Goal: Check status: Check status

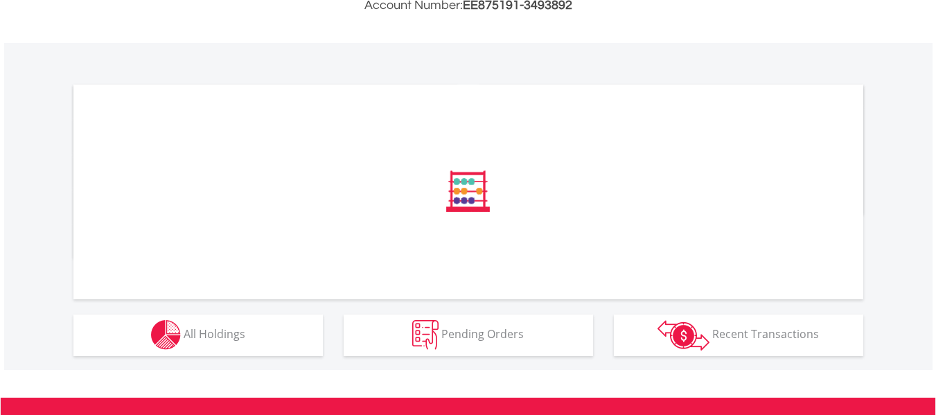
scroll to position [554, 0]
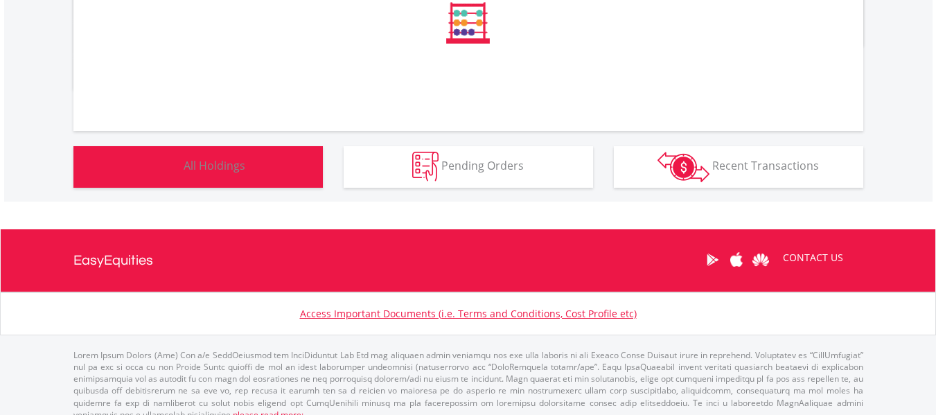
click at [245, 158] on button "Holdings All Holdings" at bounding box center [197, 167] width 249 height 42
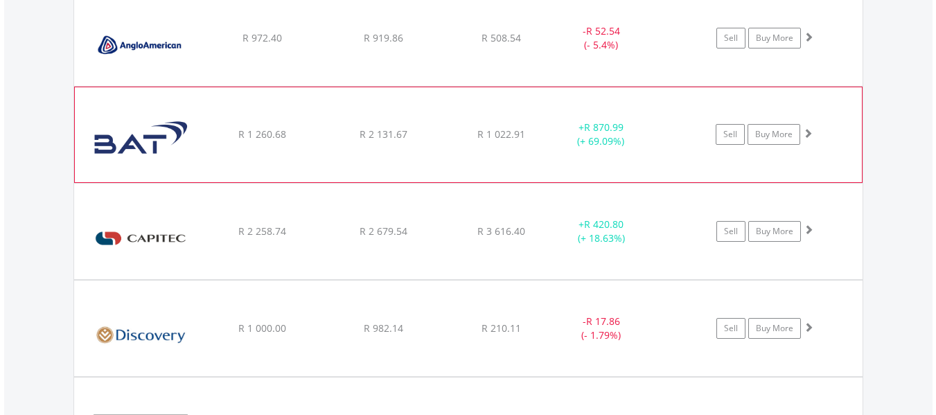
scroll to position [1208, 0]
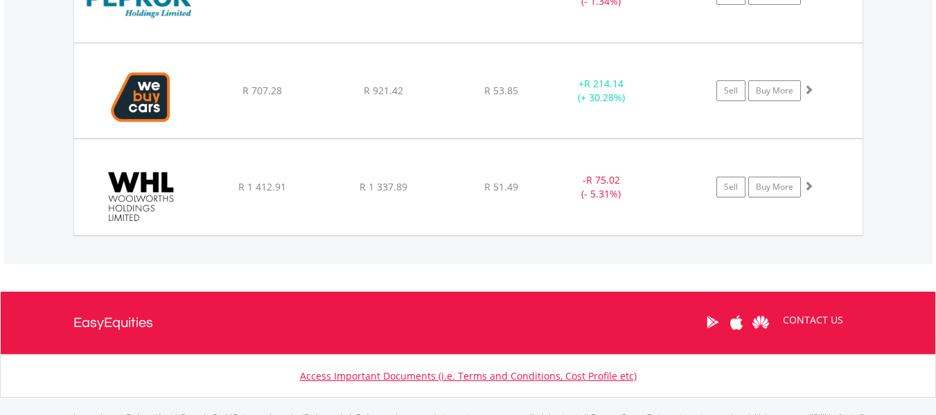
scroll to position [2039, 0]
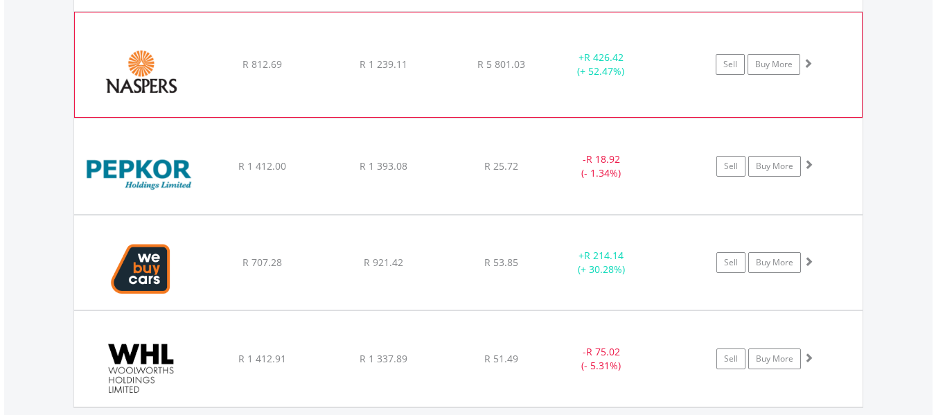
scroll to position [1762, 0]
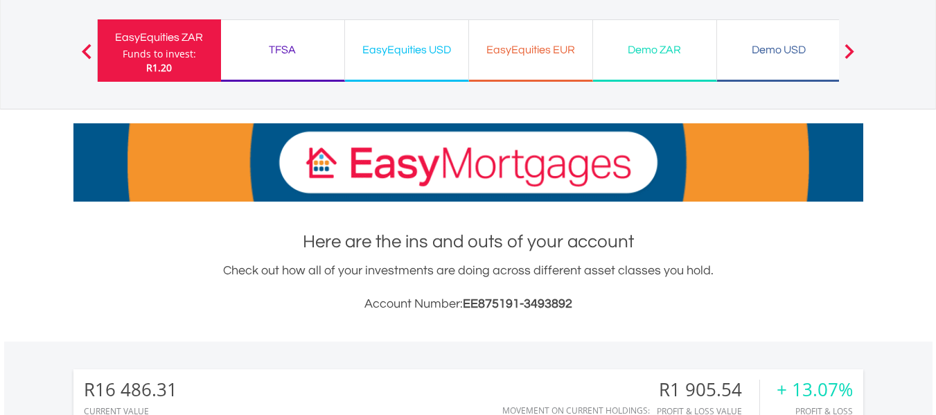
scroll to position [0, 0]
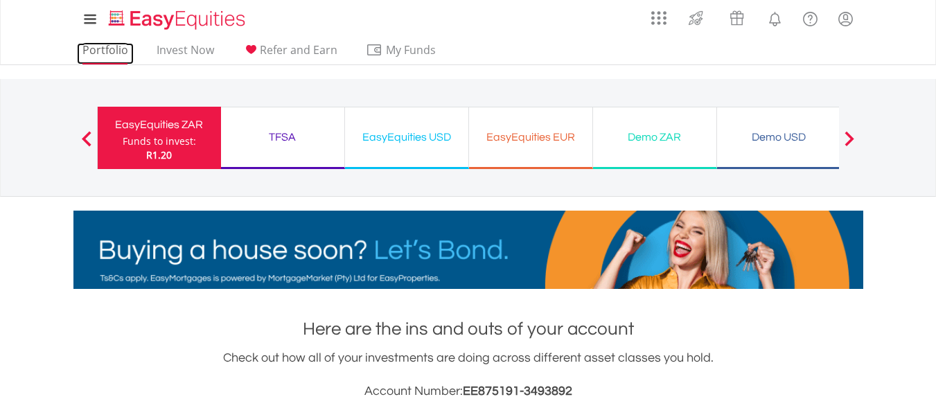
click at [116, 59] on link "Portfolio" at bounding box center [105, 53] width 57 height 21
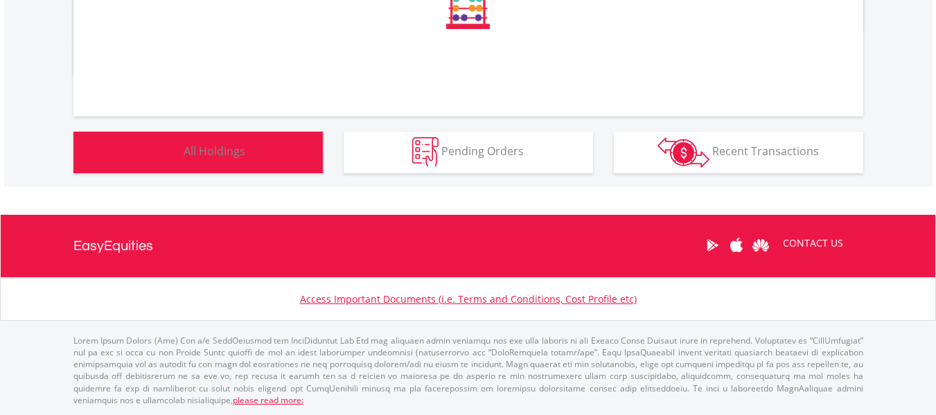
click at [265, 172] on button "Holdings All Holdings" at bounding box center [197, 153] width 249 height 42
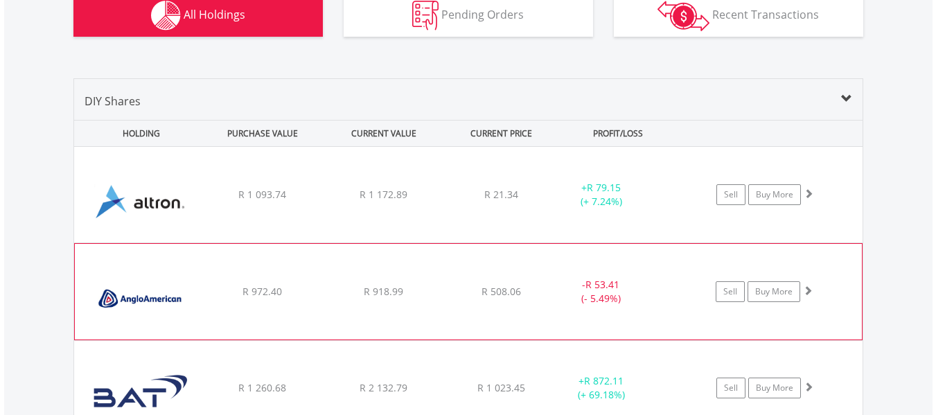
scroll to position [1000, 0]
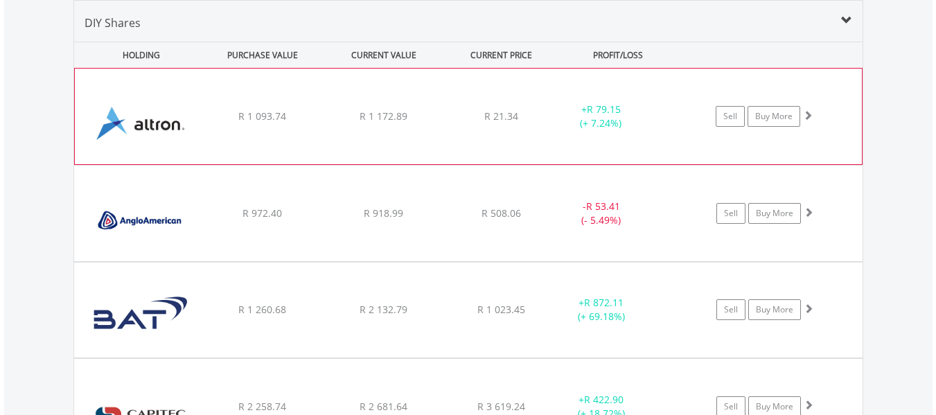
click at [534, 105] on div "﻿ Altron Limited R 1 093.74 R 1 172.89 R 21.34 + R 79.15 (+ 7.24%) Sell Buy More" at bounding box center [468, 117] width 787 height 96
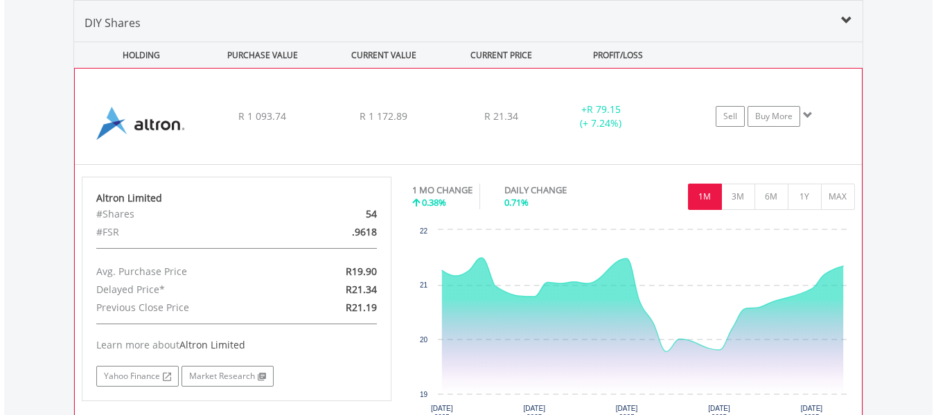
click at [445, 106] on div "﻿ Altron Limited R 1 093.74 R 1 172.89 R 21.34 + R 79.15 (+ 7.24%) Sell Buy More" at bounding box center [468, 117] width 787 height 96
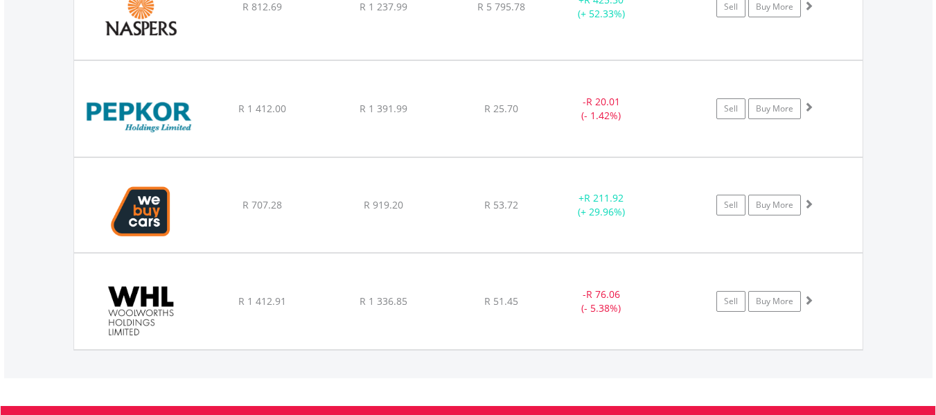
scroll to position [1901, 0]
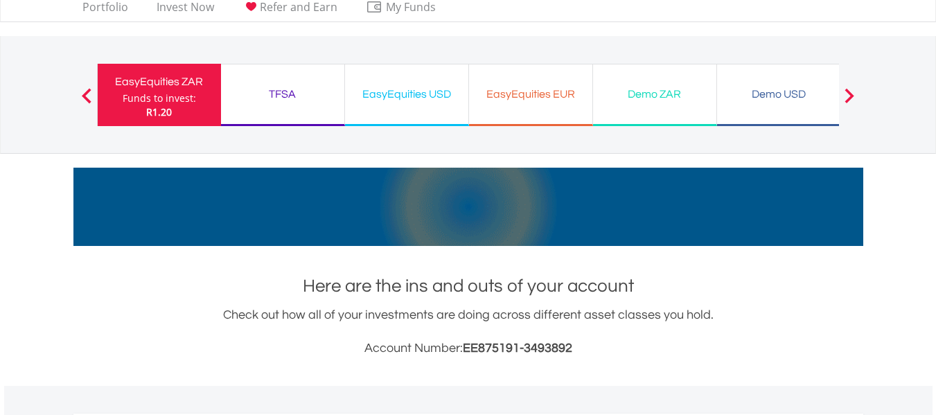
scroll to position [0, 0]
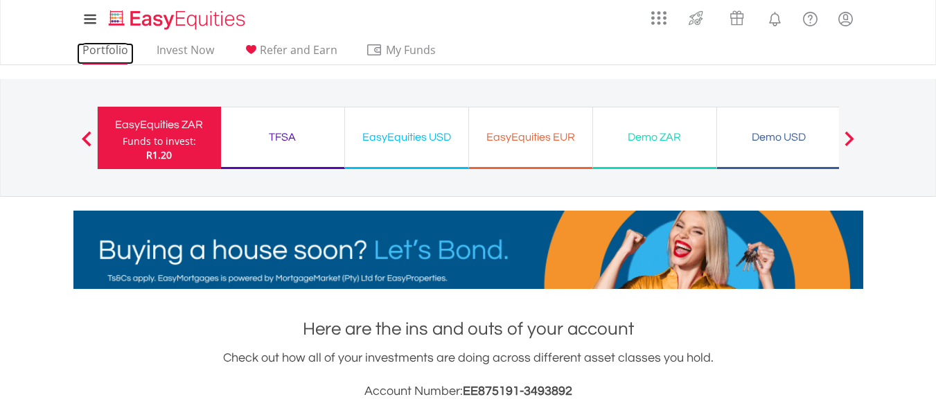
click at [114, 55] on link "Portfolio" at bounding box center [105, 53] width 57 height 21
